Goal: Feedback & Contribution: Leave review/rating

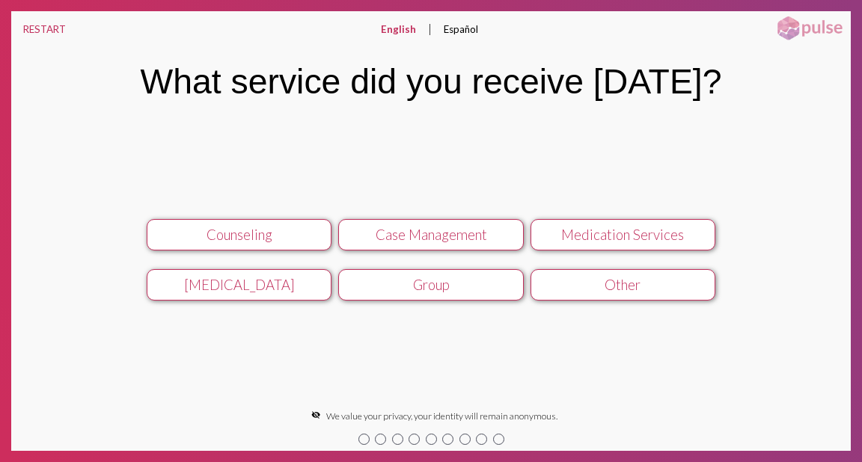
drag, startPoint x: 634, startPoint y: 235, endPoint x: 682, endPoint y: 234, distance: 48.6
click at [634, 235] on div "Medication Services" at bounding box center [622, 235] width 165 height 16
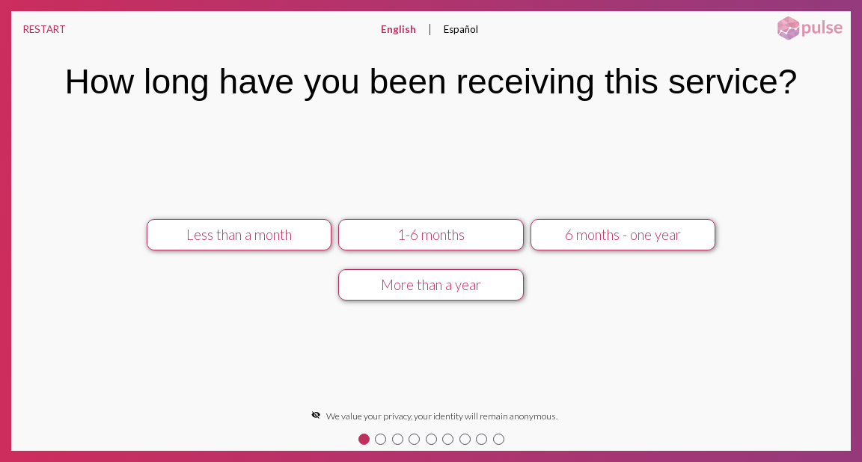
click at [633, 237] on div "6 months - one year" at bounding box center [622, 235] width 165 height 16
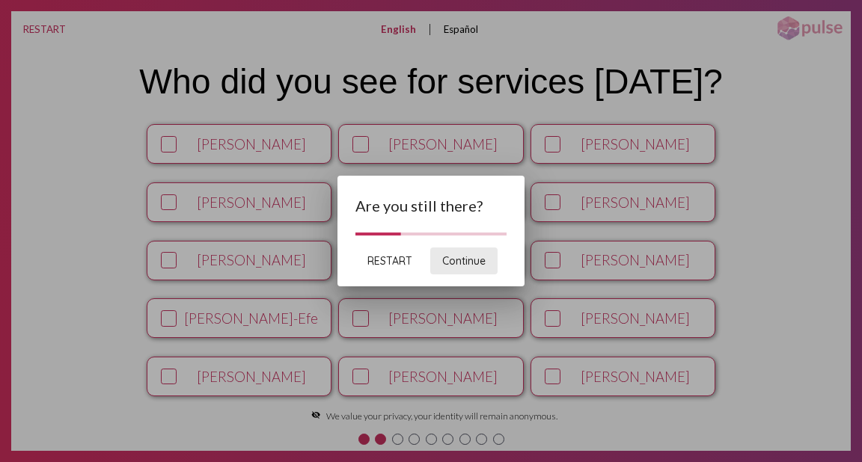
click at [463, 264] on span "Continue" at bounding box center [463, 260] width 43 height 13
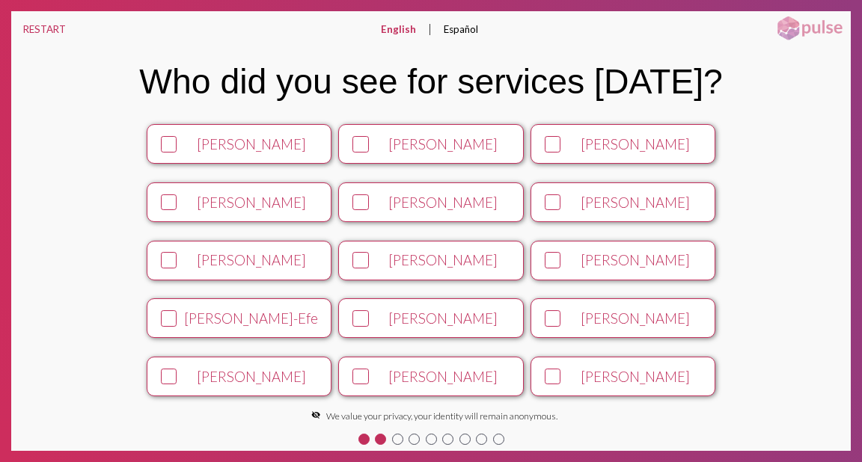
click at [355, 200] on icon at bounding box center [360, 202] width 13 height 14
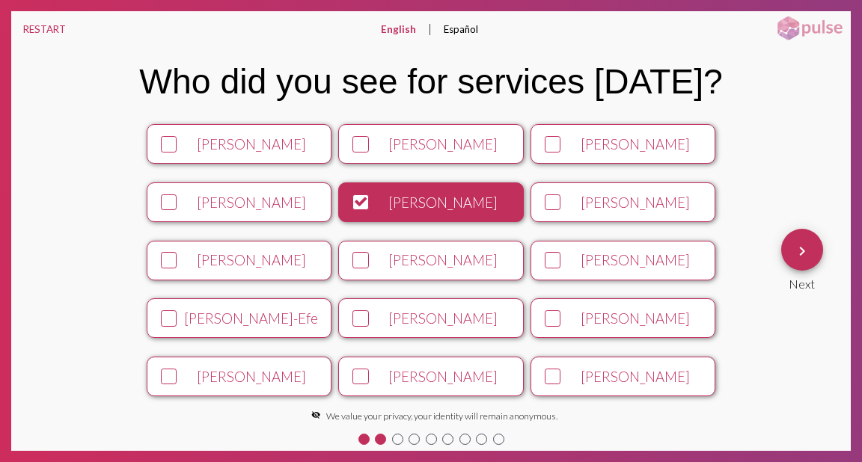
click at [354, 312] on icon at bounding box center [360, 319] width 13 height 14
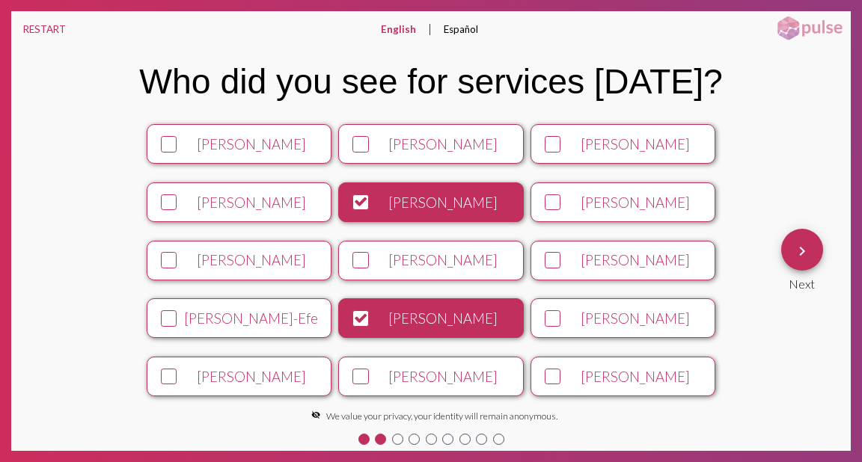
click at [354, 197] on icon at bounding box center [360, 202] width 13 height 14
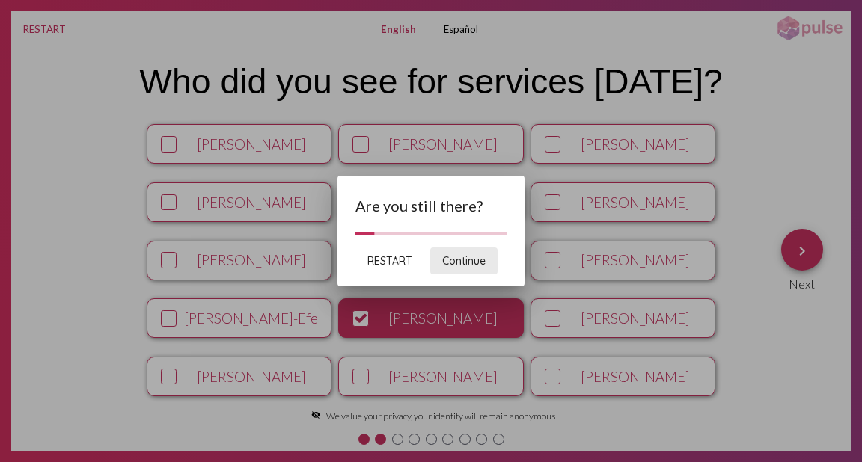
click at [460, 260] on span "Continue" at bounding box center [463, 260] width 43 height 13
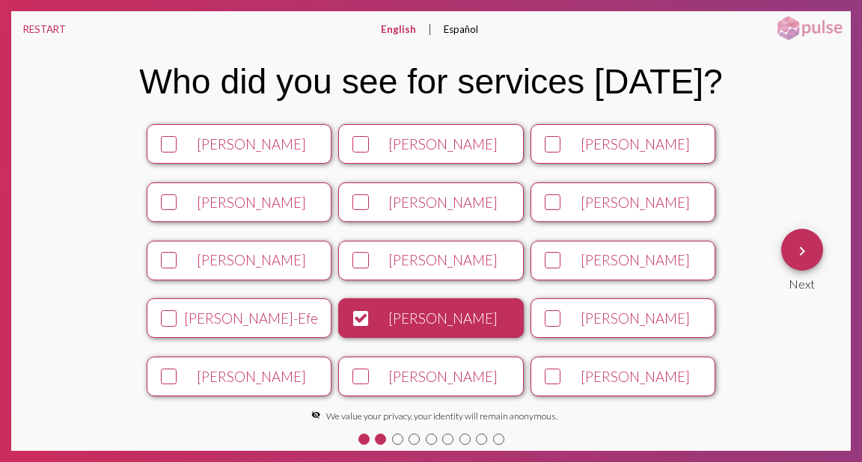
click at [800, 248] on mat-icon "keyboard_arrow_right" at bounding box center [802, 251] width 18 height 18
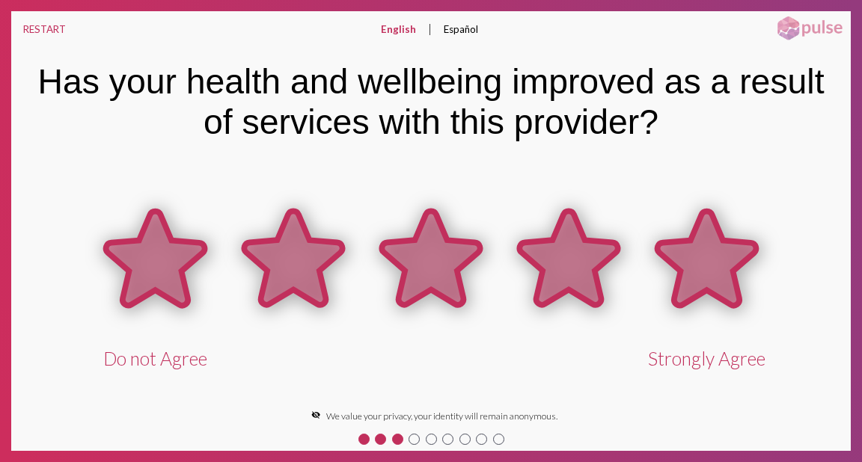
click at [714, 269] on icon at bounding box center [707, 259] width 98 height 94
